Goal: Information Seeking & Learning: Learn about a topic

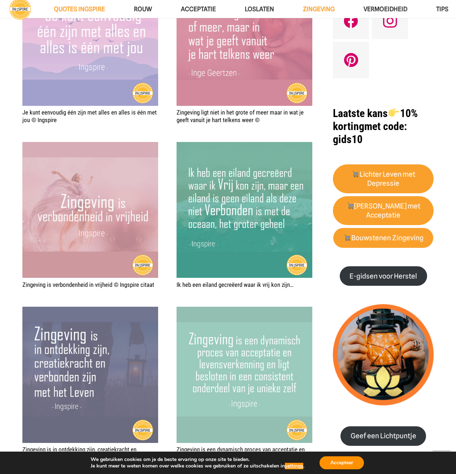
scroll to position [614, 0]
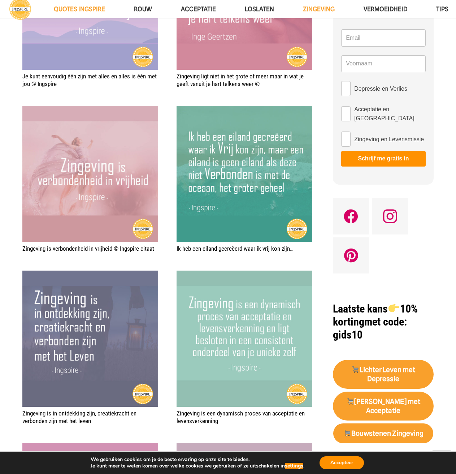
click at [99, 214] on img "Zingeving is verbondenheid in vrijheid © Ingspire citaat" at bounding box center [90, 174] width 136 height 136
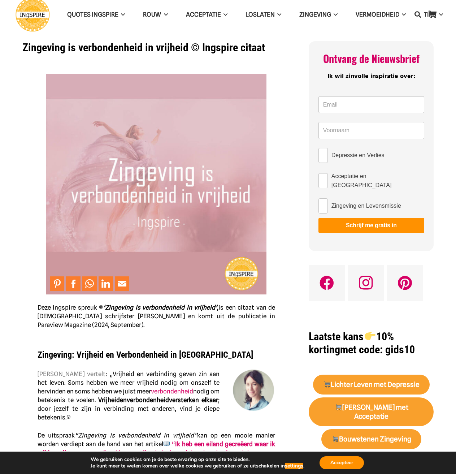
click at [120, 176] on img at bounding box center [156, 184] width 220 height 220
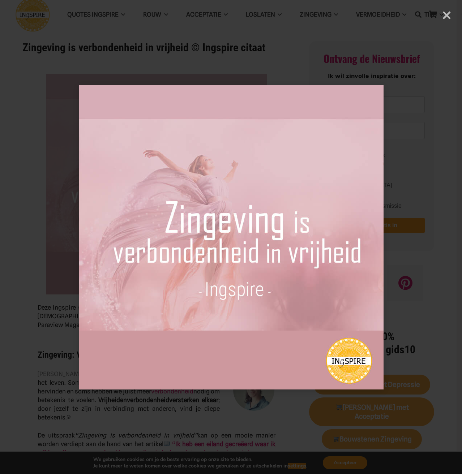
click at [412, 190] on div "× Loading..." at bounding box center [231, 237] width 462 height 474
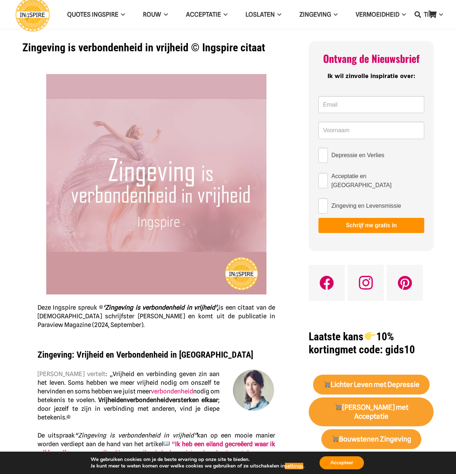
click at [145, 323] on p "Deze Ingspire spreuk © ‘Zingeving is verbondenheid in vrijheid ’ , is een citaa…" at bounding box center [157, 197] width 238 height 264
click at [143, 317] on p "Deze Ingspire spreuk © ‘Zingeving is verbondenheid in vrijheid ’ , is een citaa…" at bounding box center [157, 197] width 238 height 264
drag, startPoint x: 143, startPoint y: 317, endPoint x: 125, endPoint y: 317, distance: 18.4
click at [125, 317] on p "Deze Ingspire spreuk © ‘Zingeving is verbondenheid in vrijheid ’ , is een citaa…" at bounding box center [157, 197] width 238 height 264
